Goal: Transaction & Acquisition: Download file/media

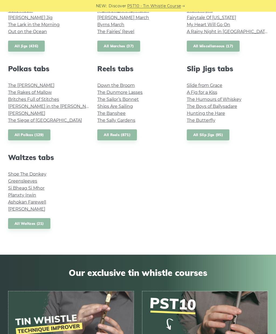
scroll to position [345, 0]
click at [22, 223] on link "All Waltzes (21)" at bounding box center [29, 223] width 42 height 11
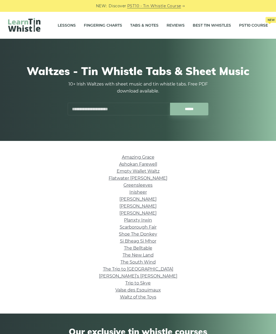
scroll to position [6, 0]
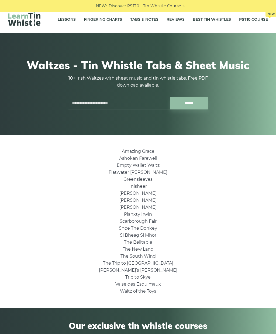
click at [152, 159] on link "Ashokan Farewell" at bounding box center [138, 158] width 38 height 5
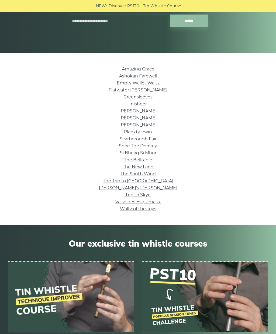
scroll to position [50, 0]
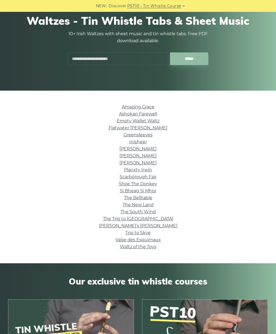
click at [153, 176] on link "Scarborough Fair" at bounding box center [137, 177] width 37 height 5
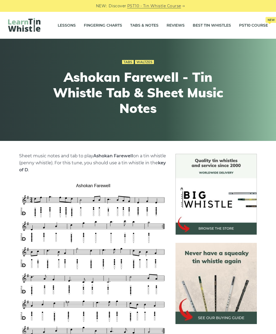
click at [40, 195] on img at bounding box center [93, 266] width 148 height 168
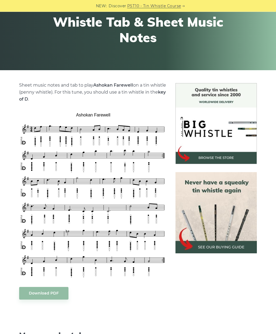
scroll to position [71, 0]
click at [39, 293] on link "Download PDF" at bounding box center [43, 293] width 49 height 13
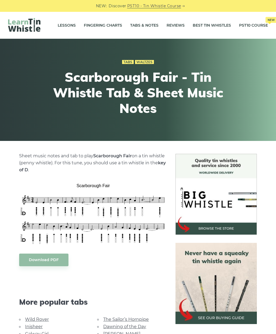
click at [44, 258] on link "Download PDF" at bounding box center [43, 260] width 49 height 13
